Goal: Task Accomplishment & Management: Use online tool/utility

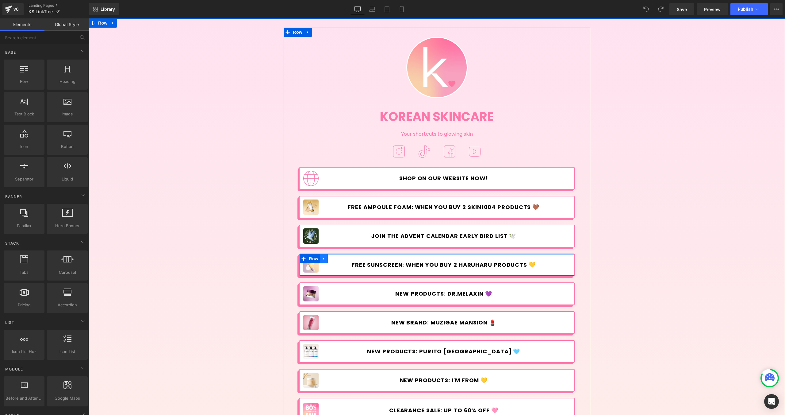
click at [324, 258] on icon at bounding box center [324, 258] width 4 height 5
click at [340, 256] on link at bounding box center [340, 258] width 8 height 9
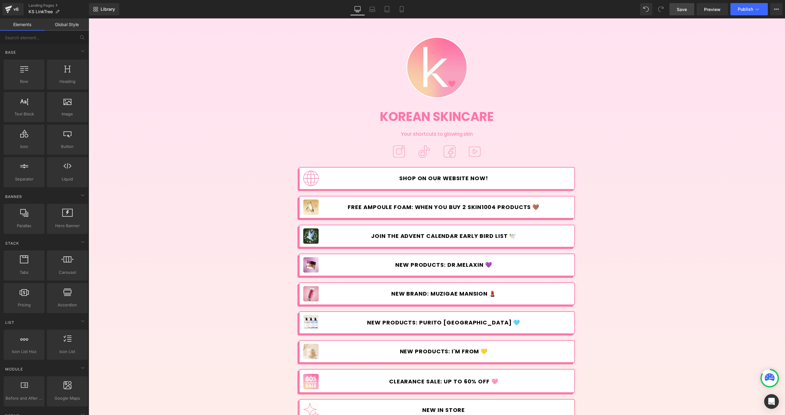
click at [687, 11] on span "Save" at bounding box center [682, 9] width 10 height 6
click at [755, 10] on icon at bounding box center [758, 9] width 6 height 6
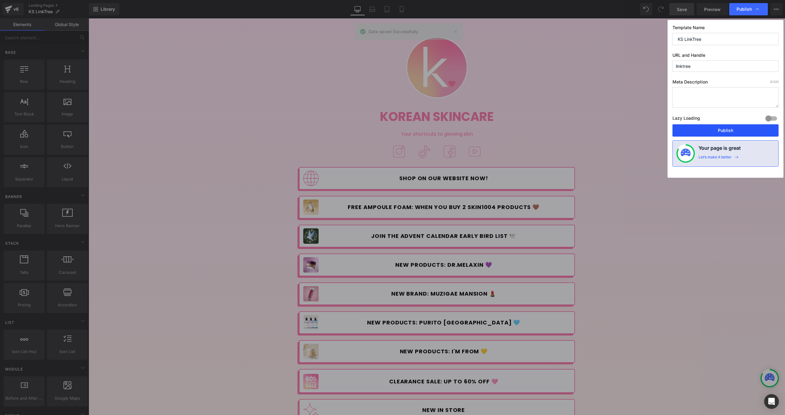
click at [760, 129] on button "Publish" at bounding box center [726, 130] width 106 height 12
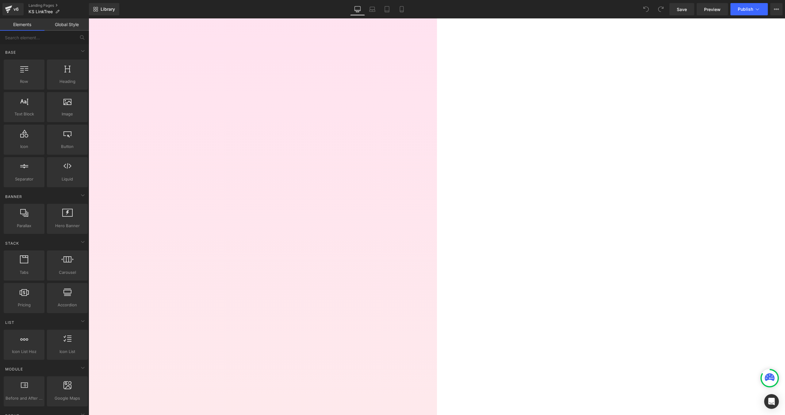
scroll to position [110, 0]
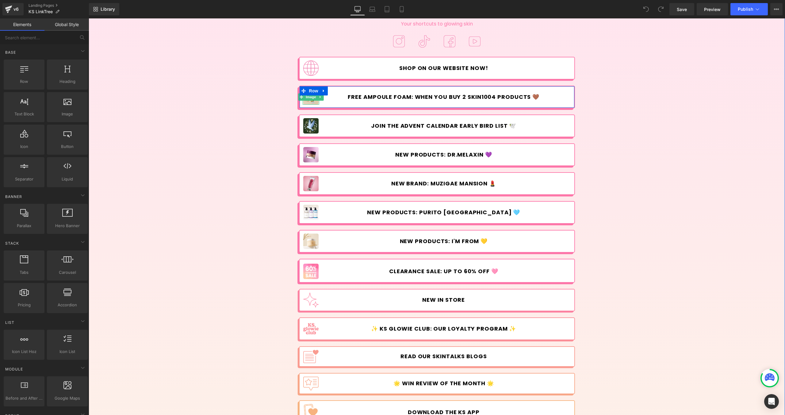
click at [308, 97] on span "Image" at bounding box center [311, 96] width 13 height 7
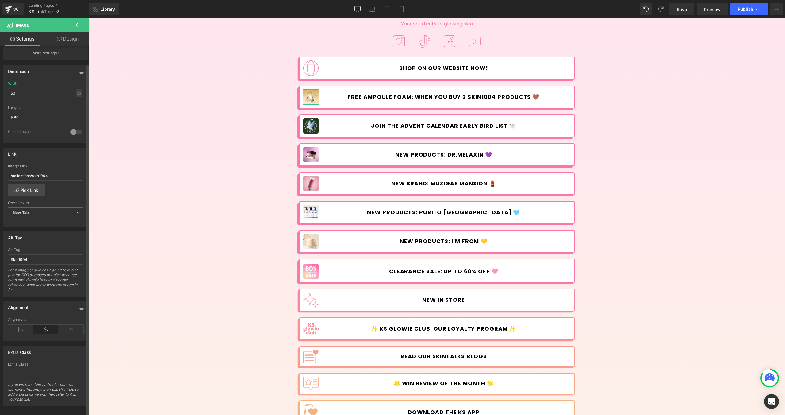
scroll to position [175, 0]
